Goal: Task Accomplishment & Management: Use online tool/utility

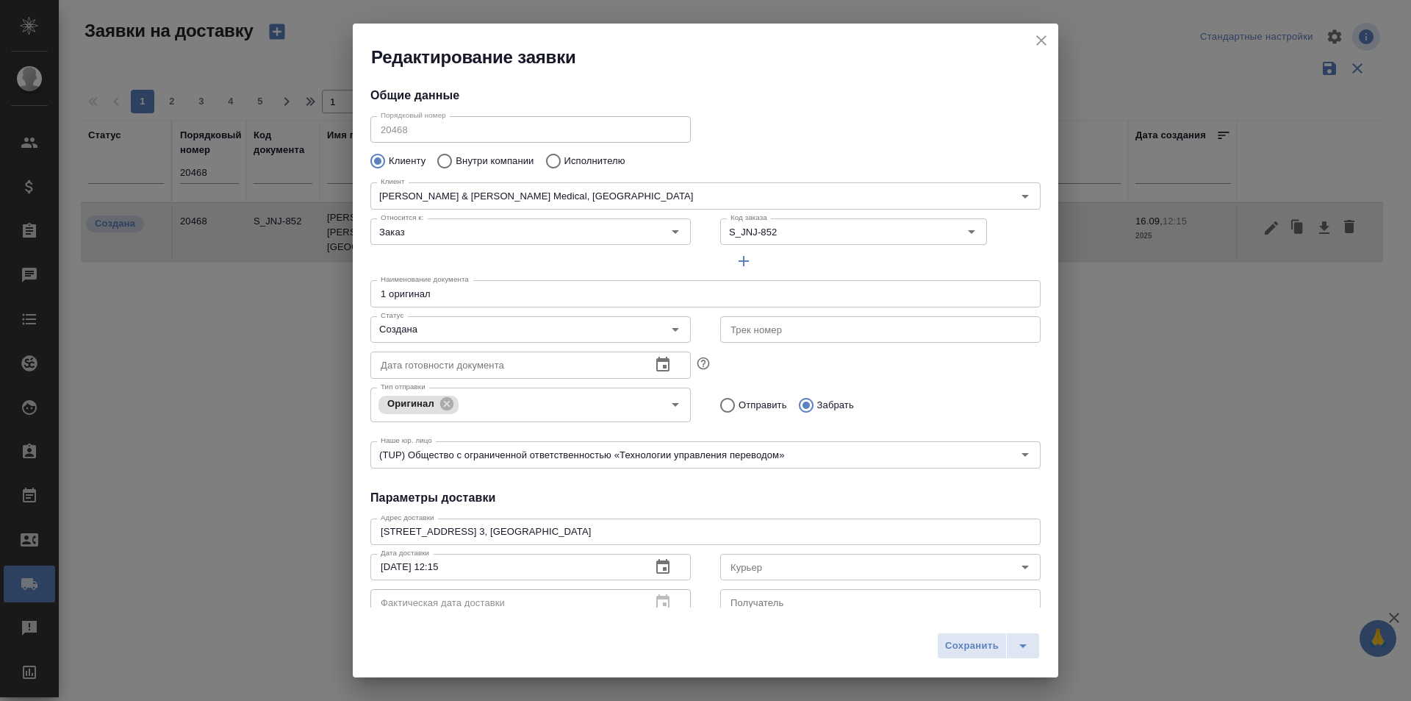
scroll to position [200, 0]
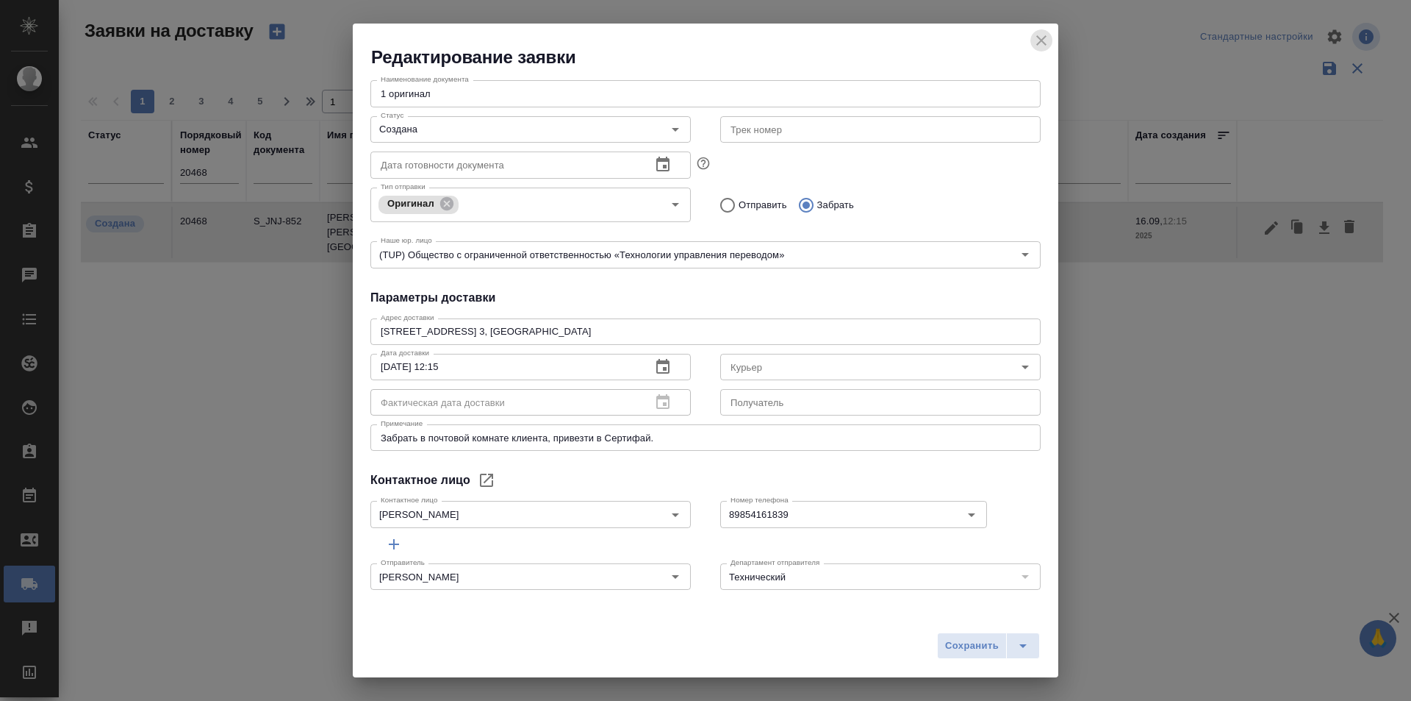
click at [1040, 37] on icon "close" at bounding box center [1042, 41] width 18 height 18
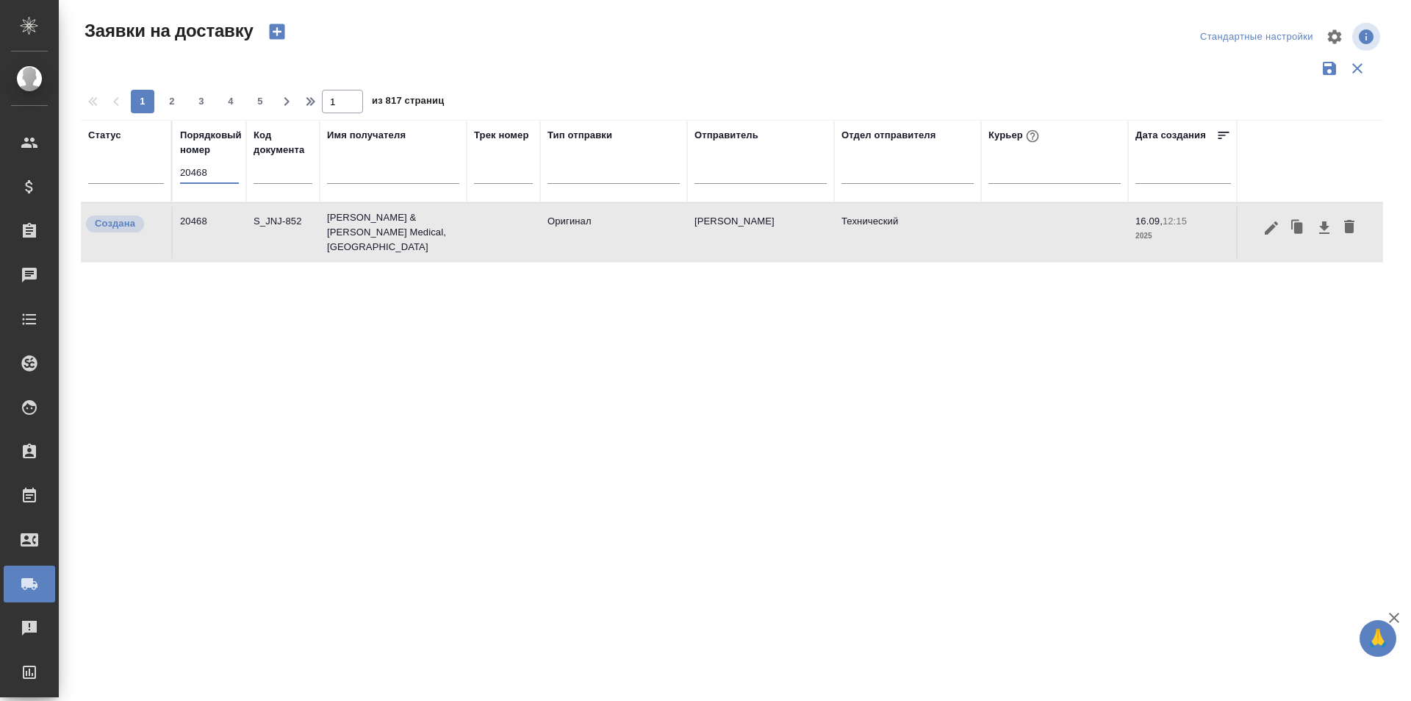
click at [218, 172] on input "20468" at bounding box center [209, 172] width 59 height 21
paste input "47"
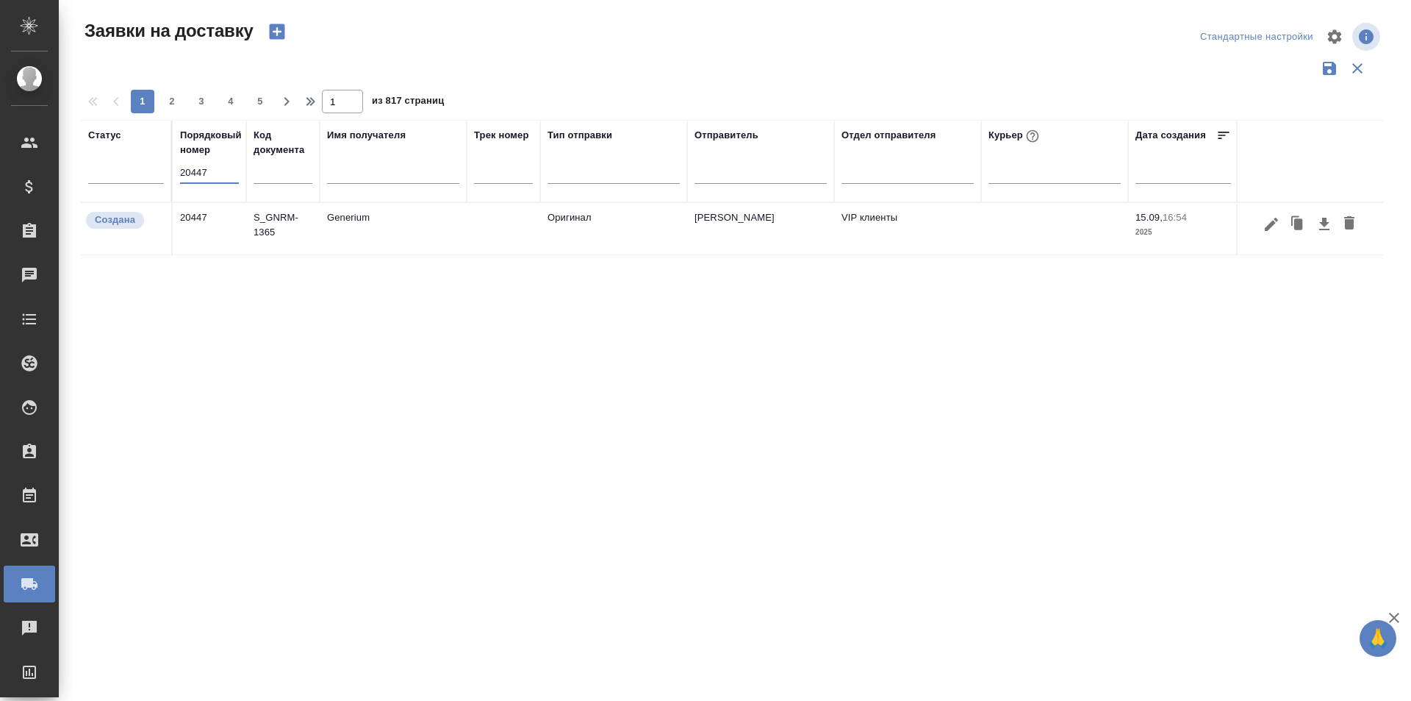
type input "20447"
click at [1274, 223] on icon "button" at bounding box center [1271, 223] width 13 height 13
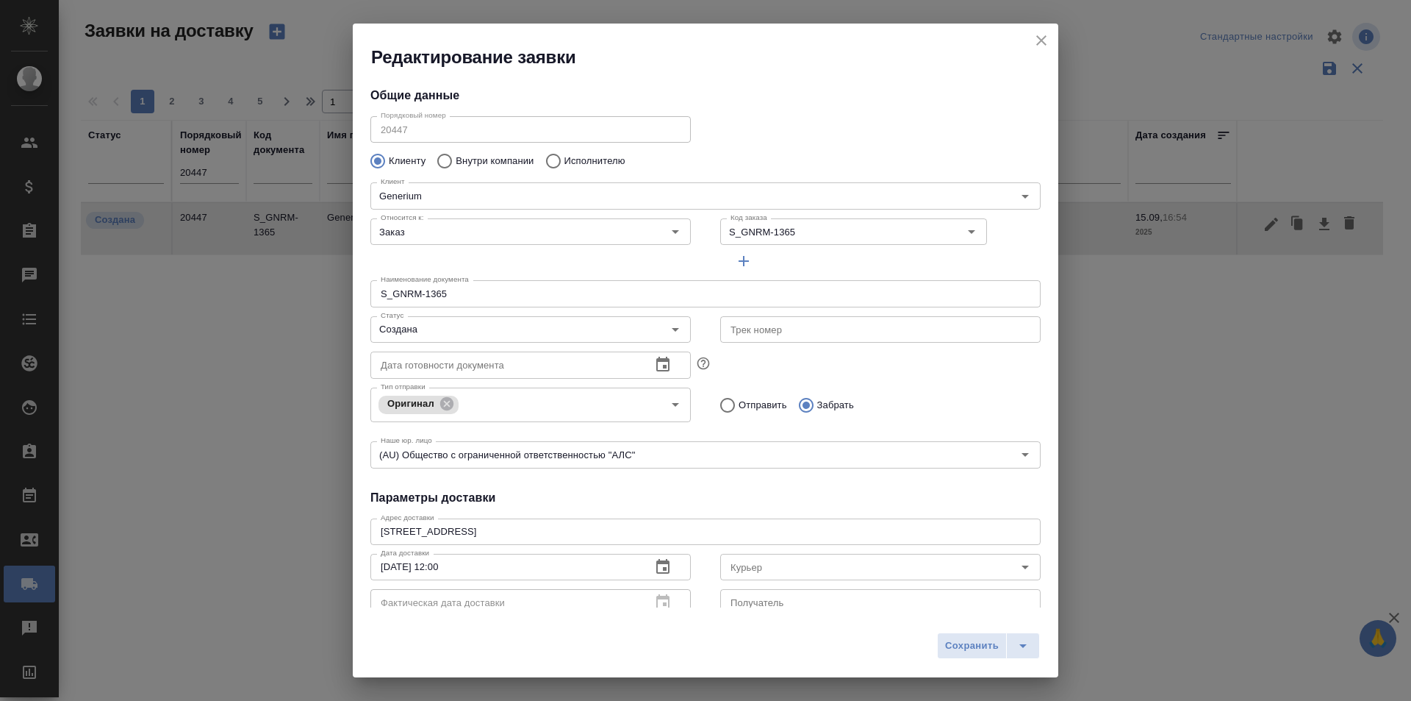
type input "[PERSON_NAME]"
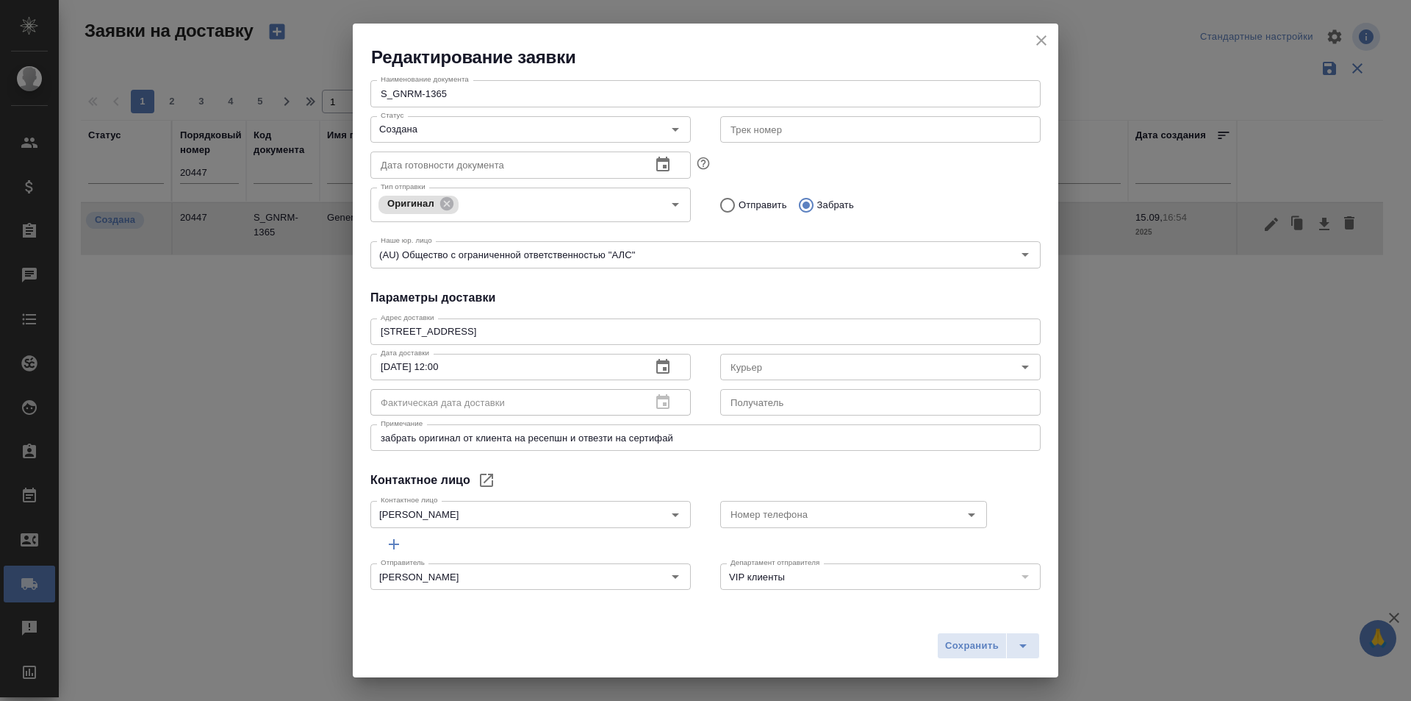
click at [1051, 29] on div "Редактирование заявки" at bounding box center [706, 47] width 706 height 46
click at [1048, 41] on icon "close" at bounding box center [1042, 41] width 18 height 18
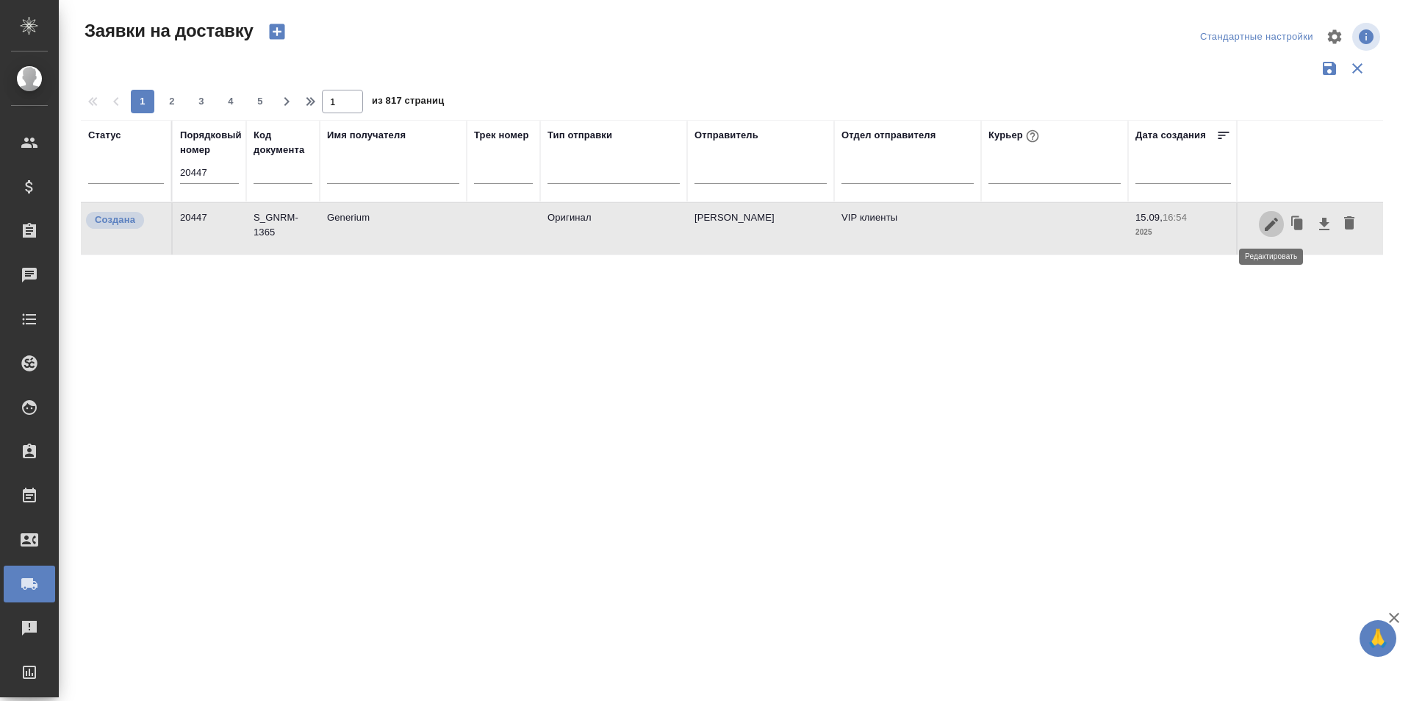
click at [1270, 223] on icon "button" at bounding box center [1272, 224] width 18 height 18
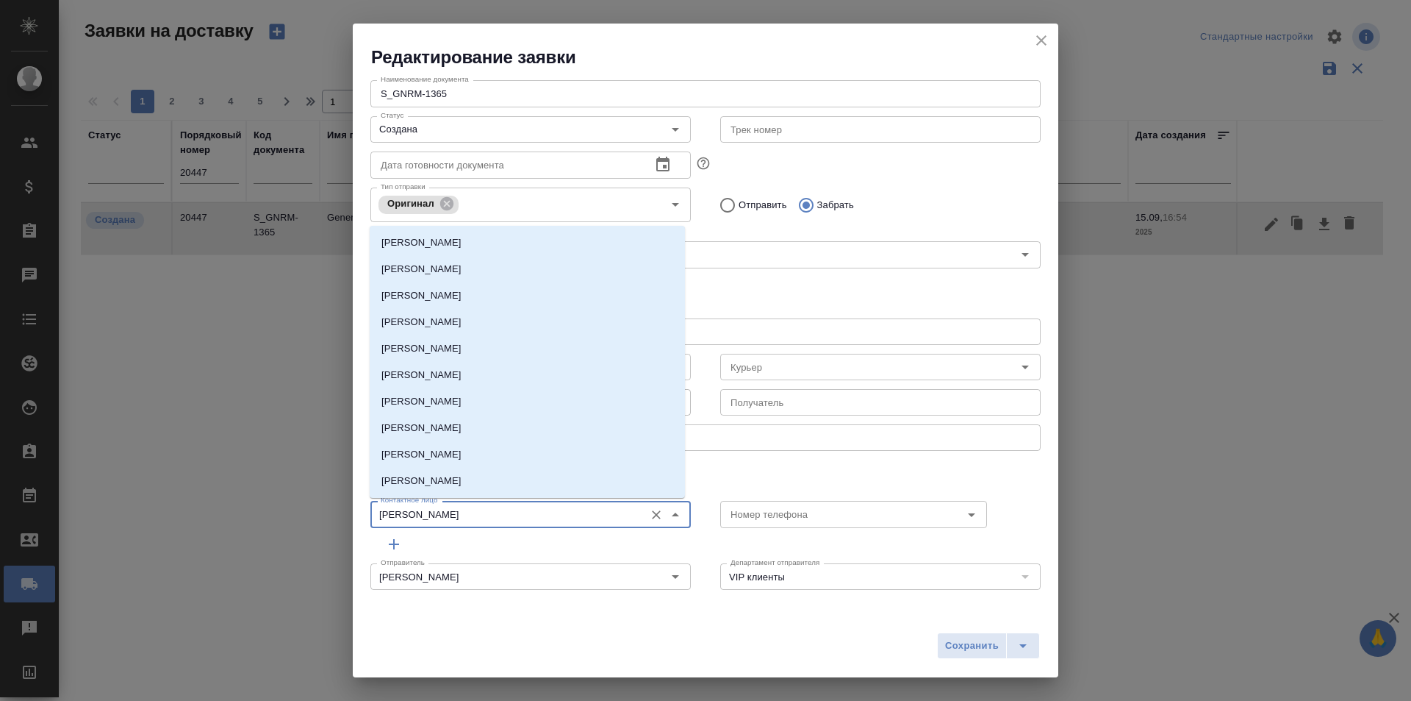
drag, startPoint x: 434, startPoint y: 506, endPoint x: 315, endPoint y: 505, distance: 119.8
click at [315, 505] on div "Редактирование заявки Общие данные Порядковый номер 20447 Порядковый номер Клие…" at bounding box center [705, 350] width 1411 height 701
